Goal: Task Accomplishment & Management: Manage account settings

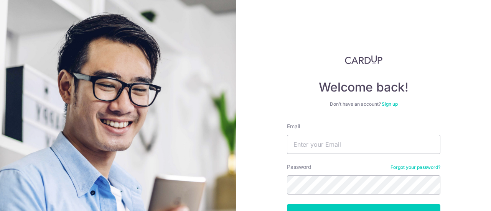
type input "[EMAIL_ADDRESS][DOMAIN_NAME]"
click at [287, 204] on button "Log in" at bounding box center [363, 213] width 153 height 19
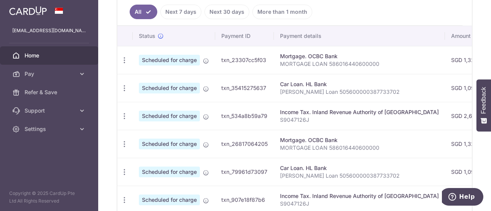
scroll to position [212, 0]
drag, startPoint x: 122, startPoint y: 89, endPoint x: 113, endPoint y: 77, distance: 15.1
click at [113, 77] on div "× Pause Schedule Pause all future payments in this series Pause just this one p…" at bounding box center [294, 105] width 393 height 211
click at [122, 84] on icon "button" at bounding box center [124, 88] width 8 height 8
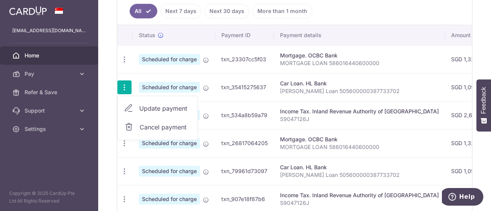
click at [207, 81] on td "Scheduled for charge" at bounding box center [174, 87] width 82 height 28
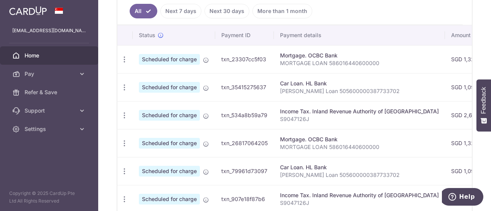
click at [249, 86] on td "txn_35415275637" at bounding box center [244, 87] width 59 height 28
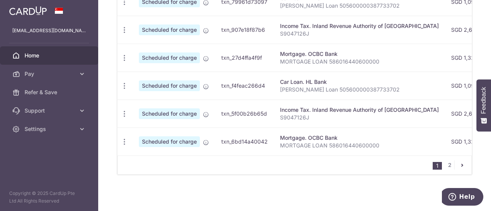
scroll to position [382, 0]
click at [445, 166] on link "2" at bounding box center [449, 164] width 9 height 9
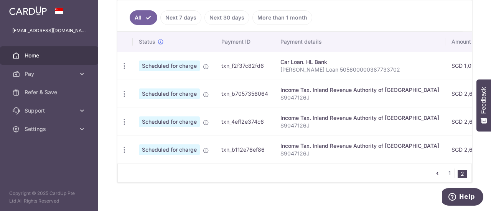
scroll to position [206, 0]
click at [445, 171] on link "1" at bounding box center [449, 172] width 9 height 9
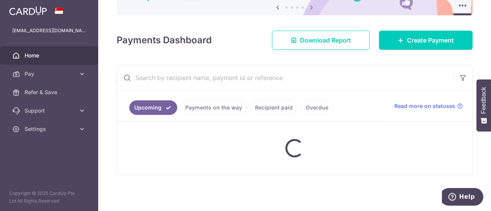
scroll to position [81, 0]
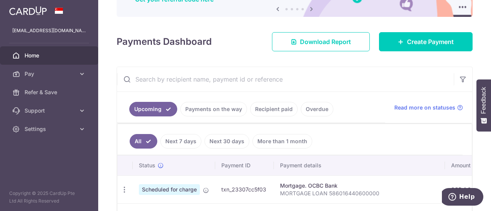
click at [488, 110] on button "Feedback" at bounding box center [483, 105] width 15 height 52
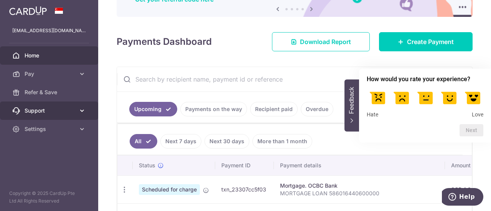
click at [81, 110] on icon at bounding box center [82, 111] width 8 height 8
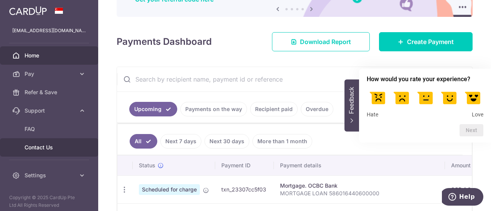
click at [55, 148] on span "Contact Us" at bounding box center [50, 148] width 51 height 8
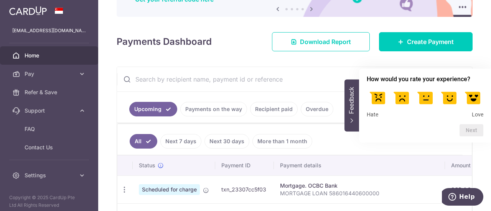
click at [477, 59] on div "× Pause Schedule Pause all future payments in this series Pause just this one p…" at bounding box center [294, 105] width 393 height 211
click at [345, 101] on button "Feedback" at bounding box center [351, 105] width 15 height 52
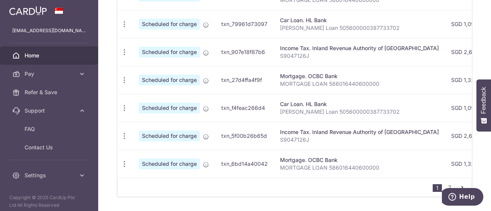
scroll to position [382, 0]
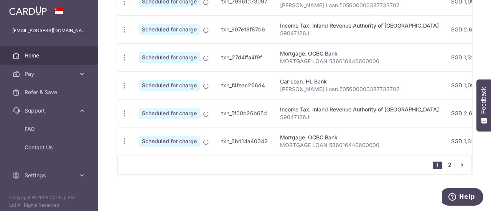
click at [445, 161] on link "2" at bounding box center [449, 164] width 9 height 9
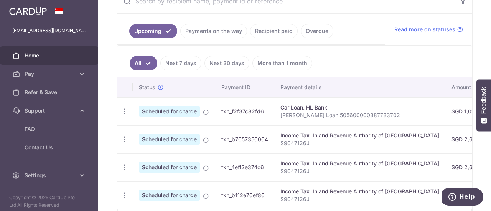
scroll to position [206, 0]
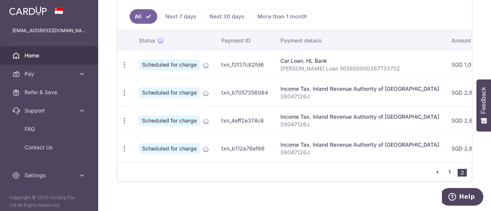
click at [445, 177] on link "1" at bounding box center [449, 172] width 9 height 9
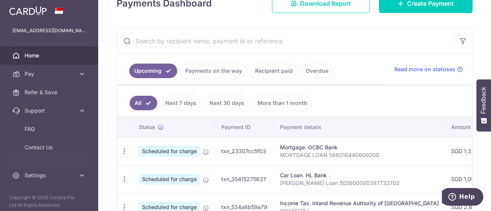
scroll to position [129, 0]
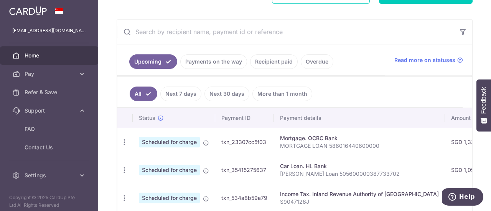
drag, startPoint x: 265, startPoint y: 165, endPoint x: 222, endPoint y: 163, distance: 43.0
click at [222, 163] on td "txn_35415275637" at bounding box center [244, 170] width 59 height 28
copy td "txn_35415275637"
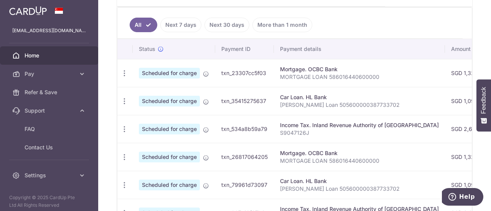
scroll to position [207, 0]
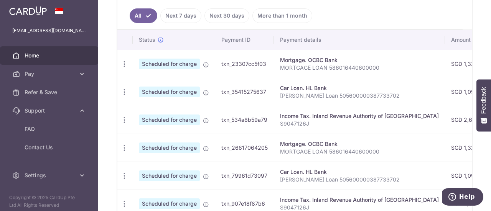
drag, startPoint x: 267, startPoint y: 173, endPoint x: 219, endPoint y: 169, distance: 48.1
click at [219, 169] on td "txn_79961d73097" at bounding box center [244, 176] width 59 height 28
copy td "txn_79961d73097"
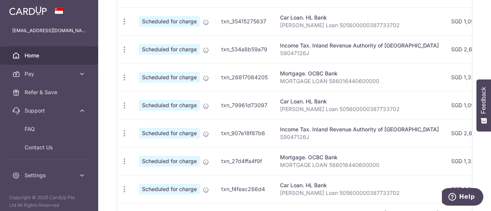
scroll to position [278, 0]
drag, startPoint x: 266, startPoint y: 184, endPoint x: 221, endPoint y: 185, distance: 44.9
click at [221, 185] on td "txn_f4feac266d4" at bounding box center [244, 189] width 59 height 28
copy td "txn_f4feac266d4"
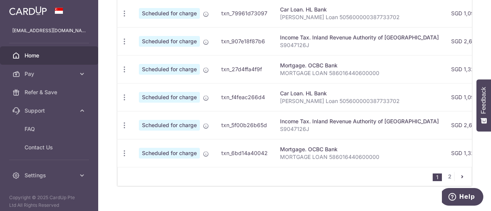
scroll to position [382, 0]
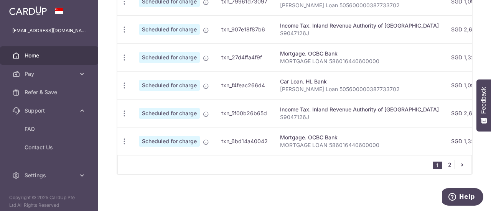
click at [449, 166] on link "2" at bounding box center [449, 164] width 9 height 9
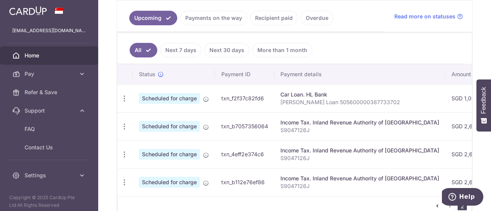
scroll to position [177, 0]
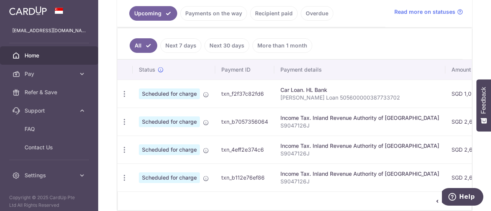
drag, startPoint x: 264, startPoint y: 94, endPoint x: 221, endPoint y: 94, distance: 42.6
click at [221, 94] on td "txn_f2f37c82fd6" at bounding box center [244, 94] width 59 height 28
copy td "txn_f2f37c82fd6"
